Goal: Information Seeking & Learning: Learn about a topic

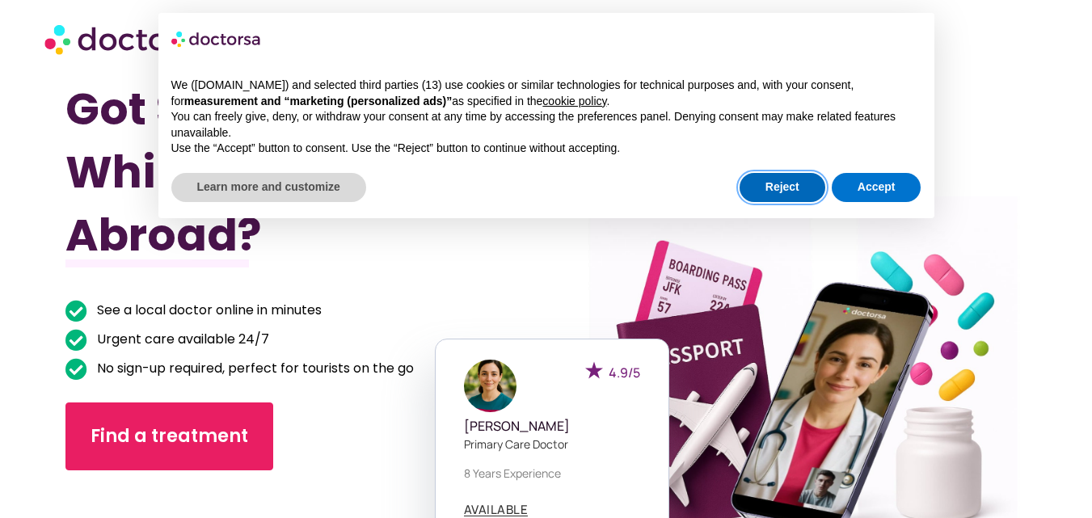
click at [779, 184] on button "Reject" at bounding box center [783, 187] width 86 height 29
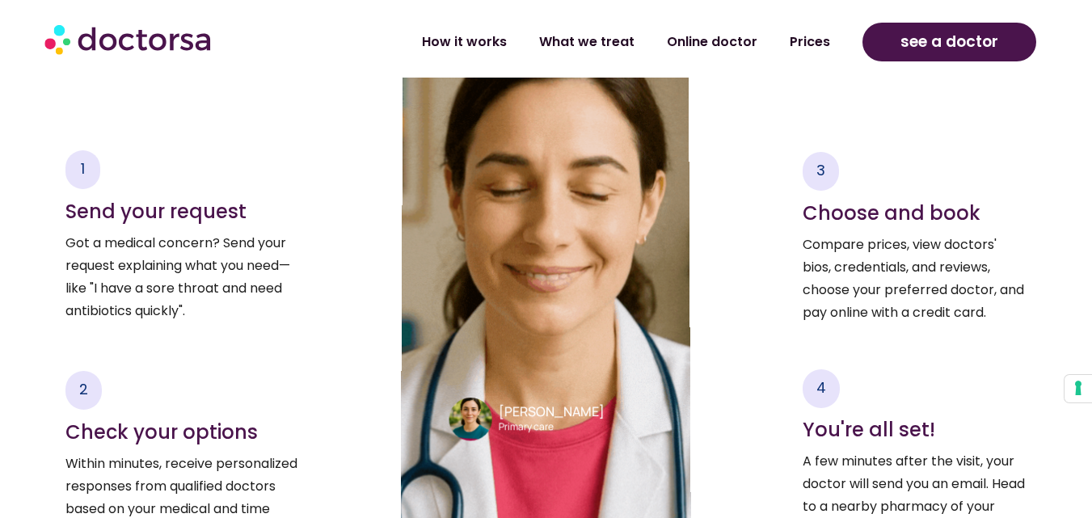
scroll to position [2522, 0]
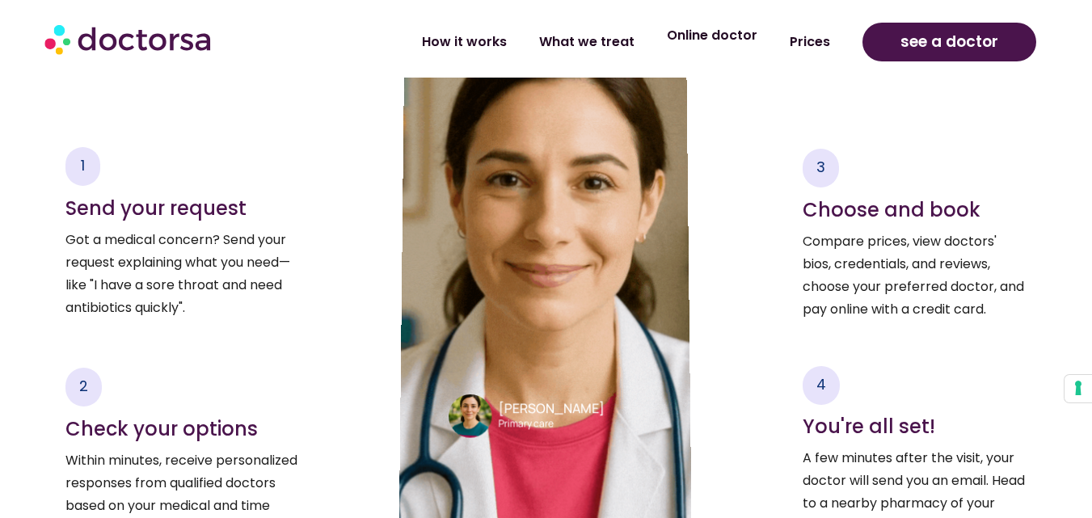
click at [746, 39] on link "Online doctor" at bounding box center [712, 35] width 123 height 37
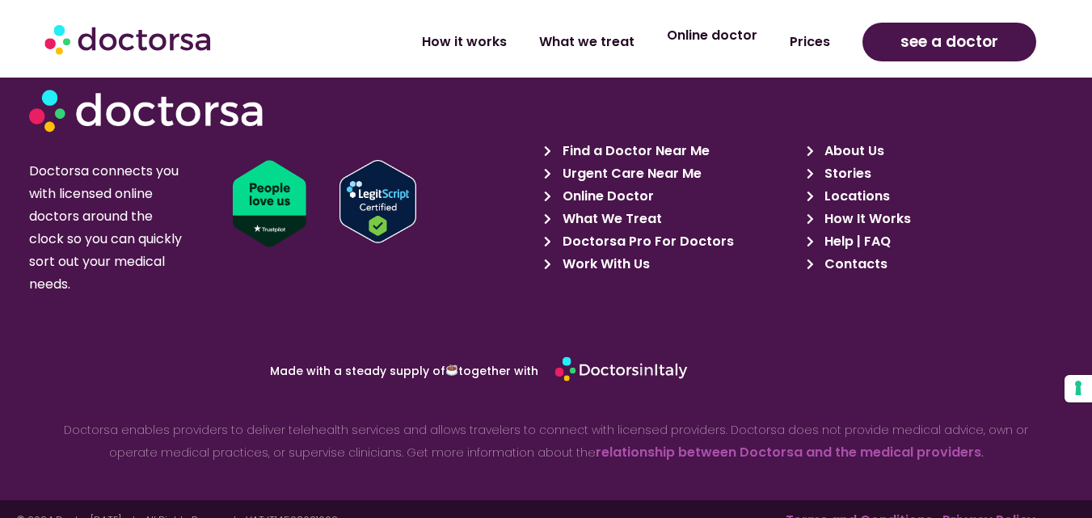
scroll to position [5612, 0]
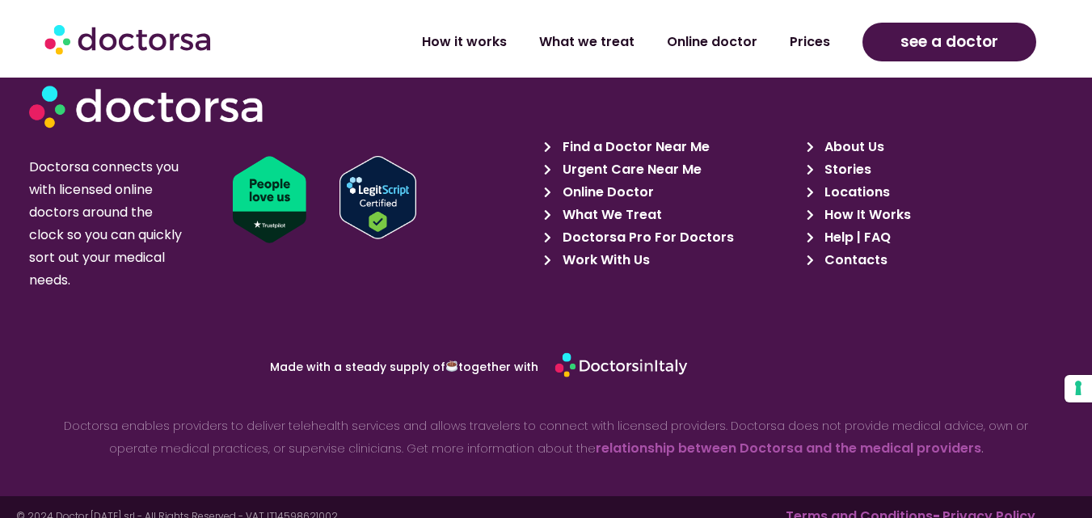
click at [602, 249] on span "Work With Us" at bounding box center [604, 260] width 91 height 23
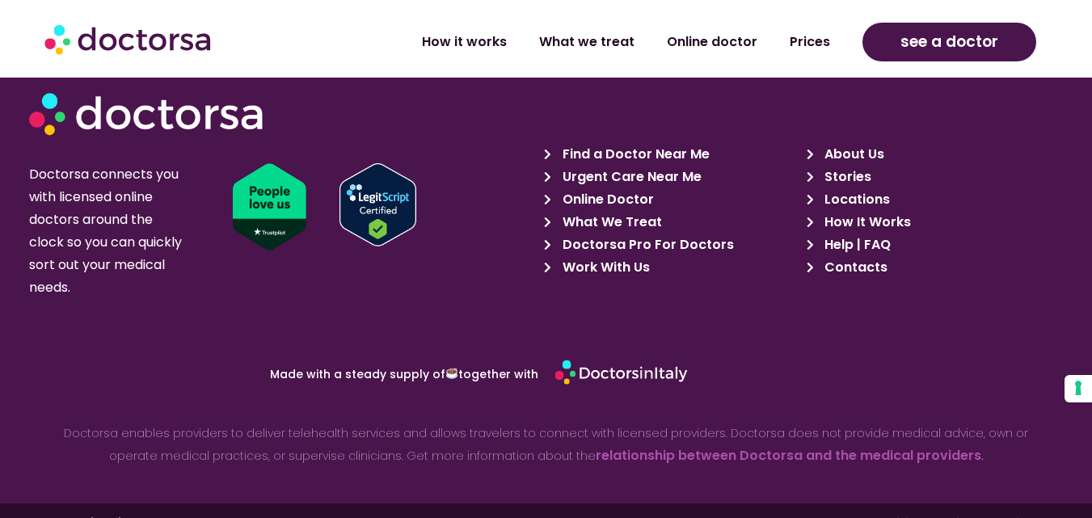
click at [631, 256] on span "Work With Us" at bounding box center [604, 267] width 91 height 23
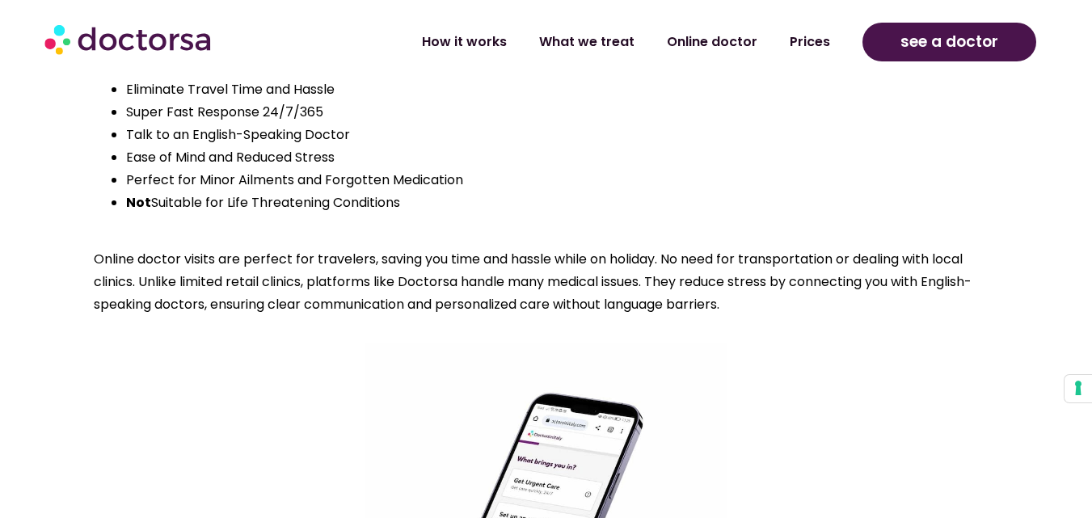
scroll to position [1358, 0]
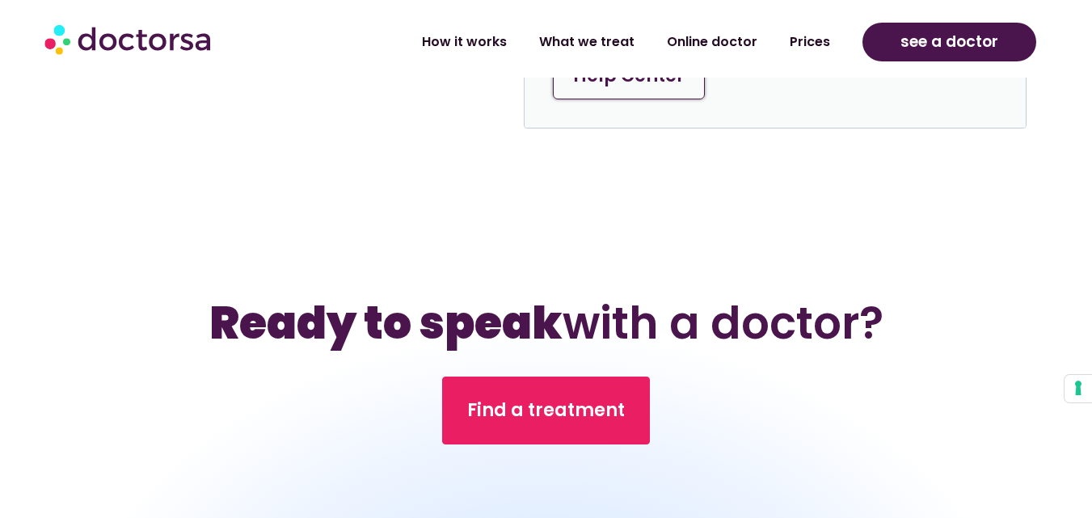
scroll to position [5367, 0]
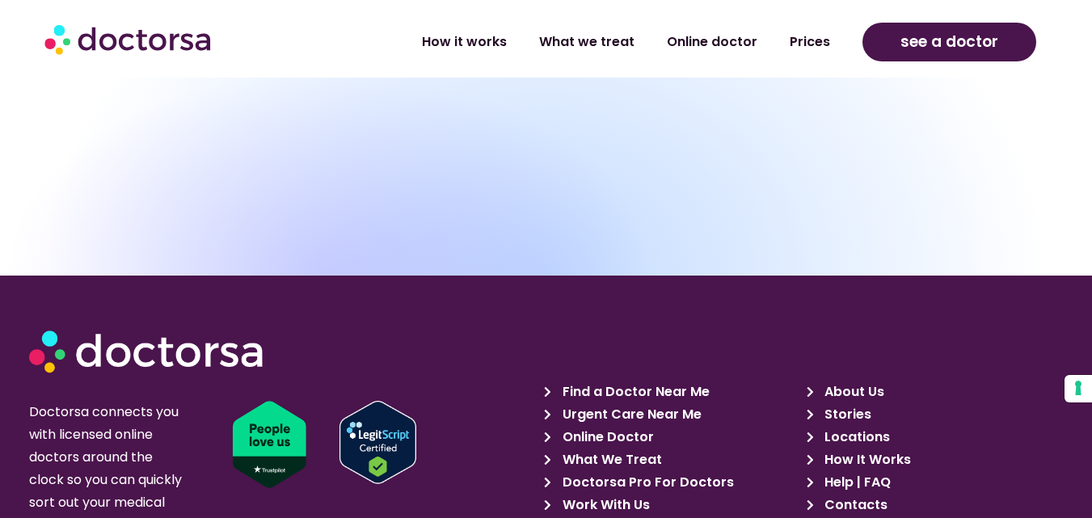
click at [630, 494] on span "Work With Us" at bounding box center [604, 505] width 91 height 23
